Goal: Transaction & Acquisition: Purchase product/service

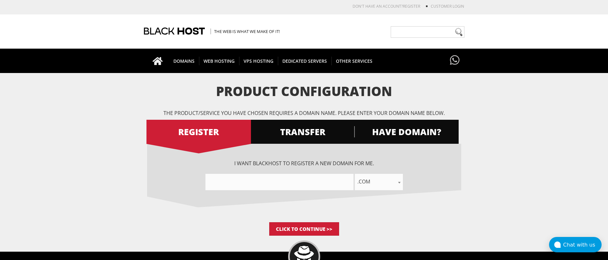
click at [287, 173] on input"] "text" at bounding box center [279, 182] width 148 height 16
paste input"] "backstaysail.com"
click at [288, 173] on input"] "backstaysailcom" at bounding box center [279, 182] width 148 height 16
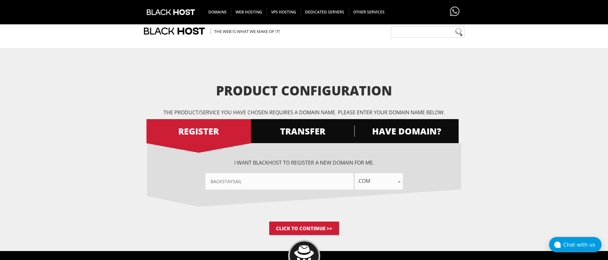
scroll to position [75, 0]
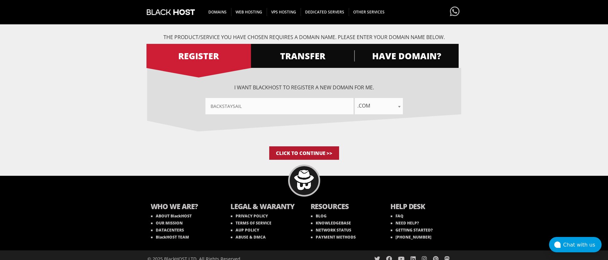
type input"] "backstaysail"
click at [295, 150] on input "Click to Continue >>" at bounding box center [304, 152] width 70 height 13
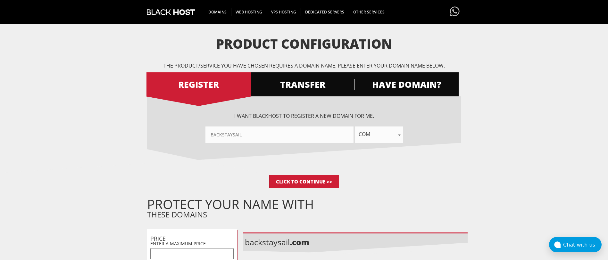
scroll to position [47, 0]
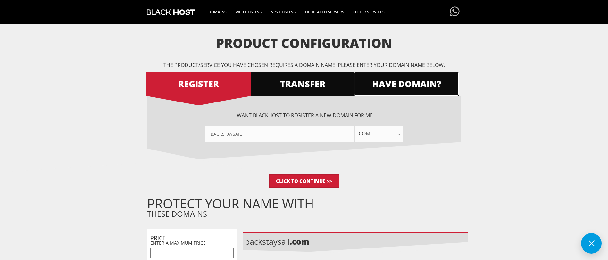
click at [396, 78] on span "HAVE DOMAIN?" at bounding box center [406, 83] width 104 height 11
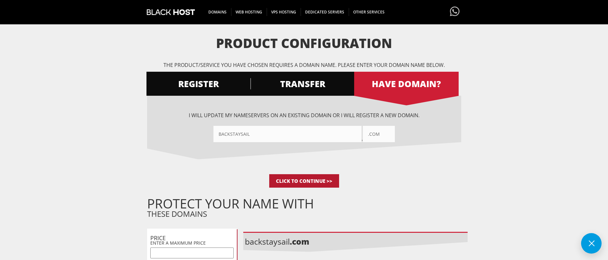
click at [326, 179] on input "Click to Continue >>" at bounding box center [304, 180] width 70 height 13
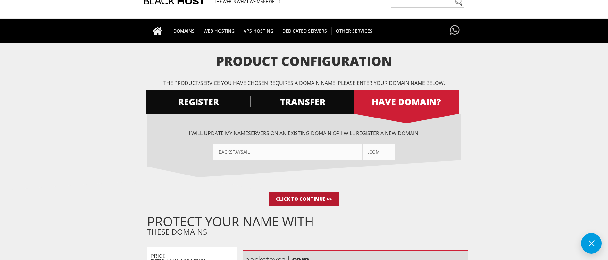
scroll to position [19, 0]
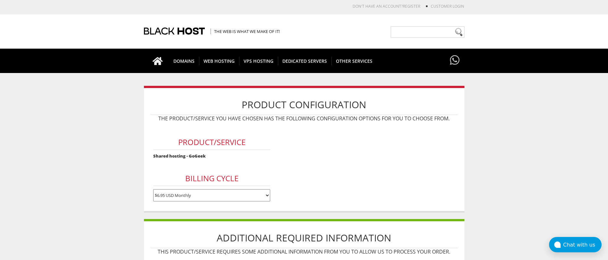
drag, startPoint x: 0, startPoint y: 0, endPoint x: 333, endPoint y: 138, distance: 360.0
click at [333, 138] on form "Product/Service Shared hosting - GoGeek Billing Cycle $6.95 USD Monthly $64.95 …" at bounding box center [304, 164] width 308 height 79
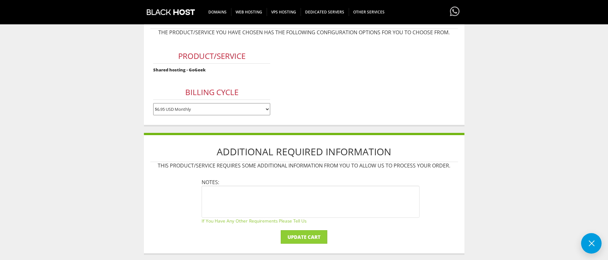
scroll to position [191, 0]
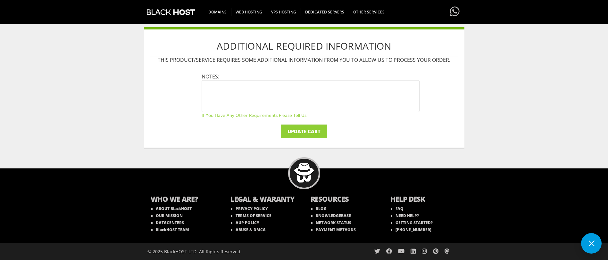
click at [99, 177] on div "WHO WE ARE? ABOUT BlackHOST OUR MISSION DATACENTERS BlackHOST TEAM LEGAL & WARA…" at bounding box center [304, 215] width 608 height 92
click at [295, 130] on input "Update Cart" at bounding box center [304, 131] width 46 height 13
click at [301, 131] on input "Update Cart" at bounding box center [304, 131] width 46 height 13
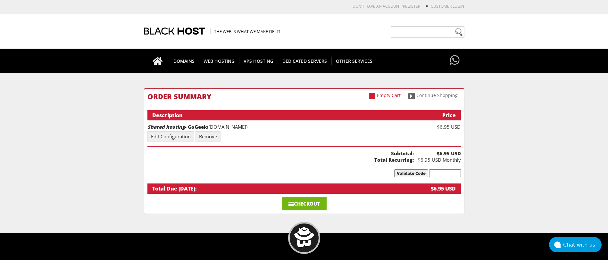
click at [299, 204] on link "Checkout" at bounding box center [304, 203] width 45 height 13
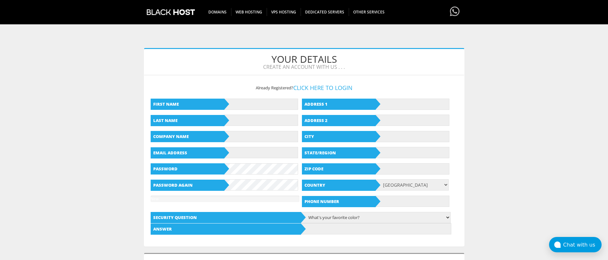
scroll to position [51, 0]
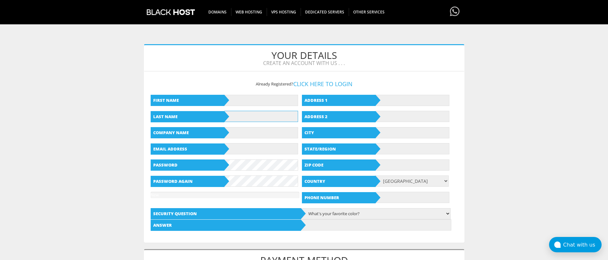
click at [245, 115] on input "text" at bounding box center [261, 116] width 74 height 11
click at [258, 103] on input "text" at bounding box center [261, 100] width 74 height 11
type input "chapo"
click at [268, 118] on input "text" at bounding box center [261, 116] width 74 height 11
type input "guz"
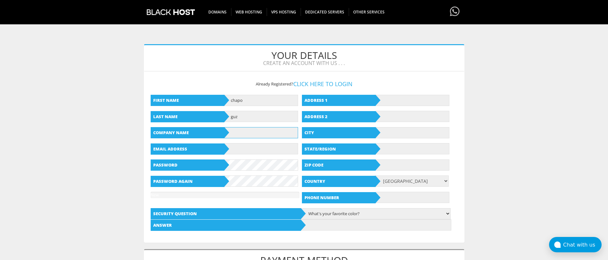
click at [254, 137] on input "text" at bounding box center [261, 132] width 74 height 11
click at [247, 149] on input "text" at bounding box center [261, 148] width 74 height 11
type input "x"
type input "chapoguz5179@outlook.com"
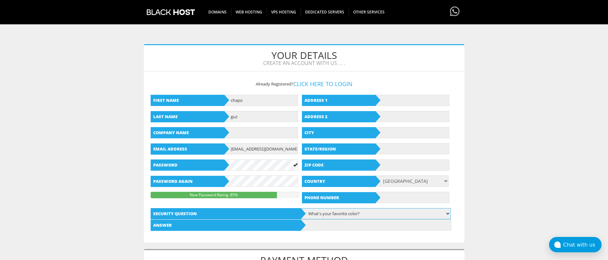
click at [377, 217] on select "What's your favorite color? What is the first name of the person you first kiss…" at bounding box center [375, 213] width 150 height 11
select select "6"
click at [300, 208] on select "What's your favorite color? What is the first name of the person you first kiss…" at bounding box center [375, 213] width 150 height 11
click at [326, 228] on input "text" at bounding box center [376, 225] width 150 height 11
type input "s"
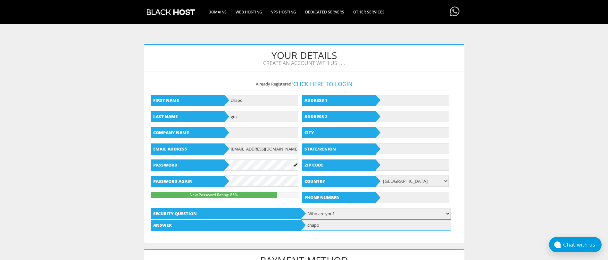
type input "chapo"
click at [396, 105] on input "text" at bounding box center [413, 100] width 74 height 11
paste input "600 East Washington Stree"
type input "600 East Washington Street"
click at [405, 134] on input "text" at bounding box center [413, 132] width 74 height 11
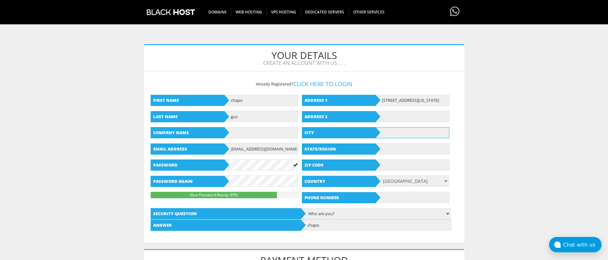
click at [391, 130] on input "text" at bounding box center [413, 132] width 74 height 11
paste input "Phoenix"
type input "Phoenix"
click at [407, 148] on input "text" at bounding box center [413, 148] width 74 height 11
type input "arizona"
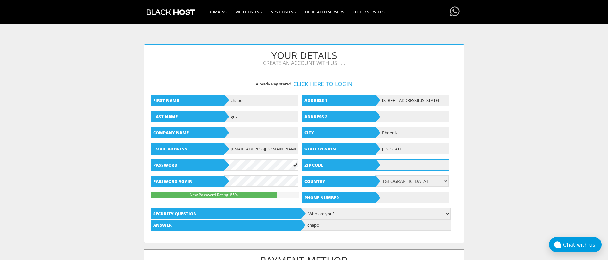
click at [401, 169] on input "text" at bounding box center [413, 165] width 74 height 11
paste input "85034"
type input "85034"
click at [391, 194] on input "text" at bounding box center [413, 197] width 74 height 11
click at [396, 196] on input "text" at bounding box center [413, 197] width 74 height 11
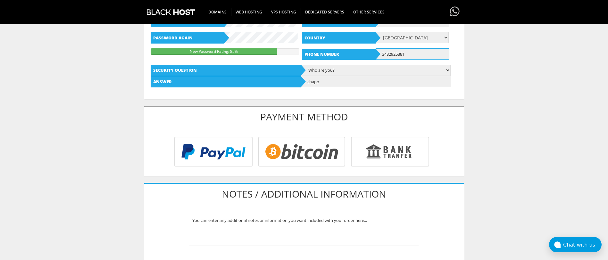
scroll to position [195, 0]
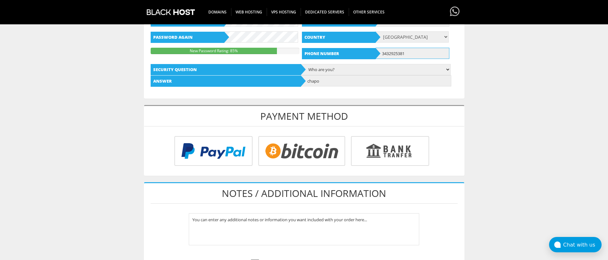
type input "3432925381"
click at [299, 146] on input "radio" at bounding box center [300, 153] width 87 height 30
radio input "true"
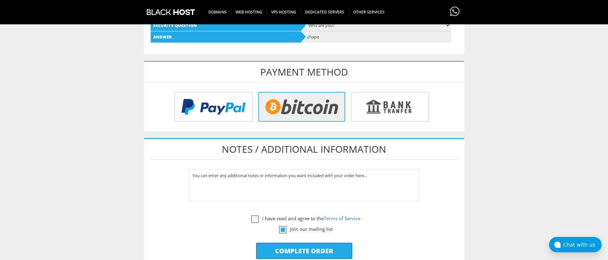
scroll to position [243, 0]
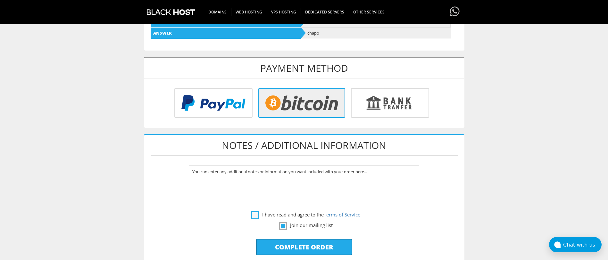
click at [269, 214] on label "I have read and agree to the Terms of Service" at bounding box center [305, 215] width 109 height 8
checkbox input "true"
click at [293, 247] on input "Complete Order" at bounding box center [304, 247] width 96 height 16
type input "Please Wait..."
